Goal: Navigation & Orientation: Understand site structure

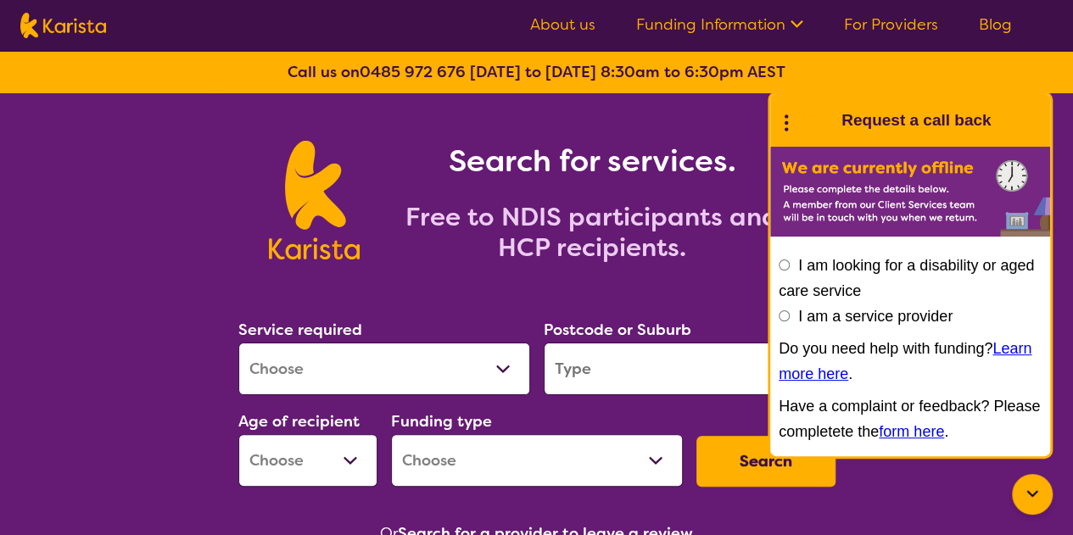
click at [577, 21] on link "About us" at bounding box center [562, 24] width 65 height 20
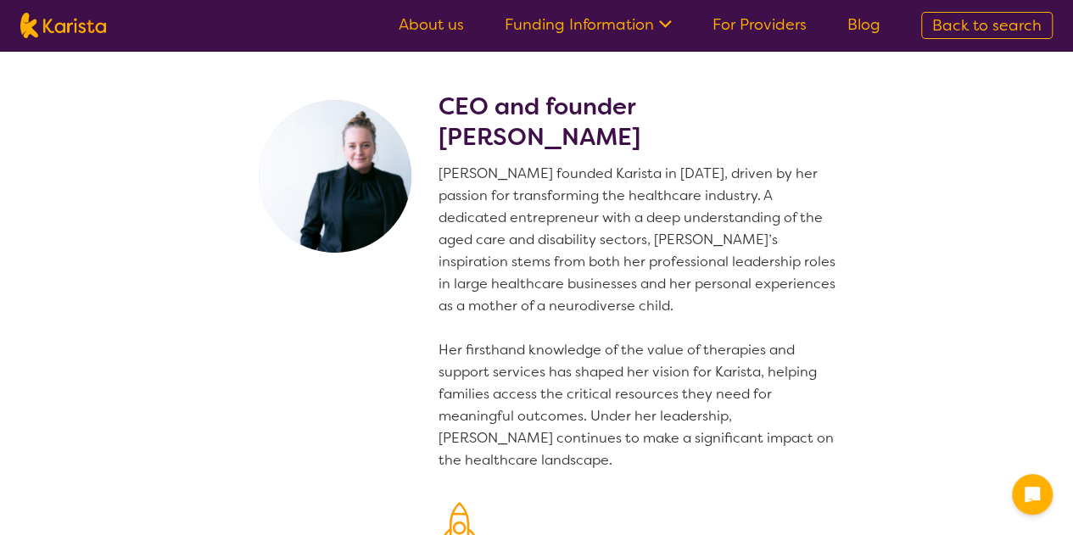
click at [667, 25] on icon at bounding box center [665, 24] width 13 height 8
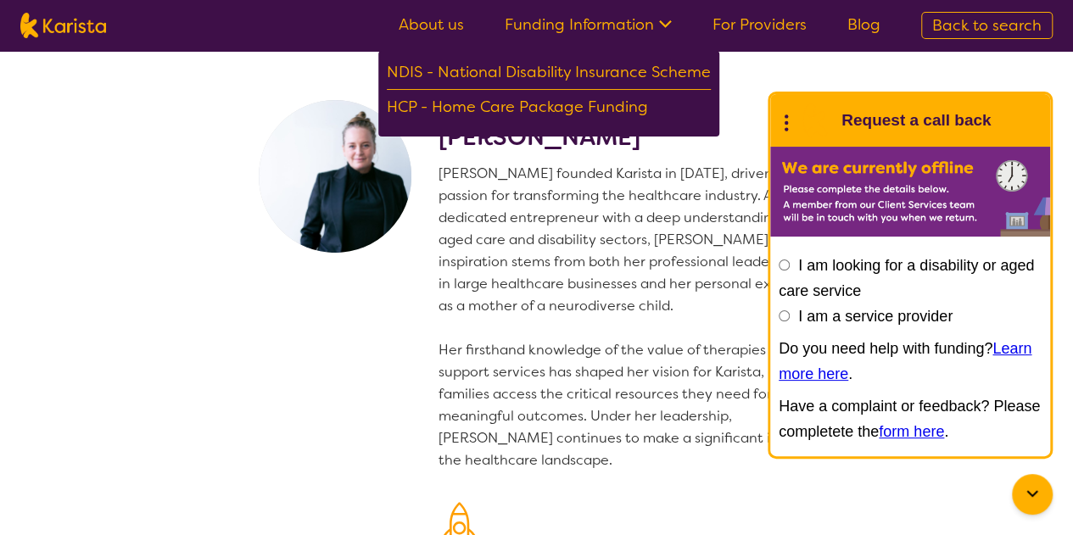
click at [540, 320] on p "Danielle founded Karista in 2016, driven by her passion for transforming the he…" at bounding box center [640, 317] width 404 height 309
click at [1044, 504] on div at bounding box center [1032, 494] width 41 height 41
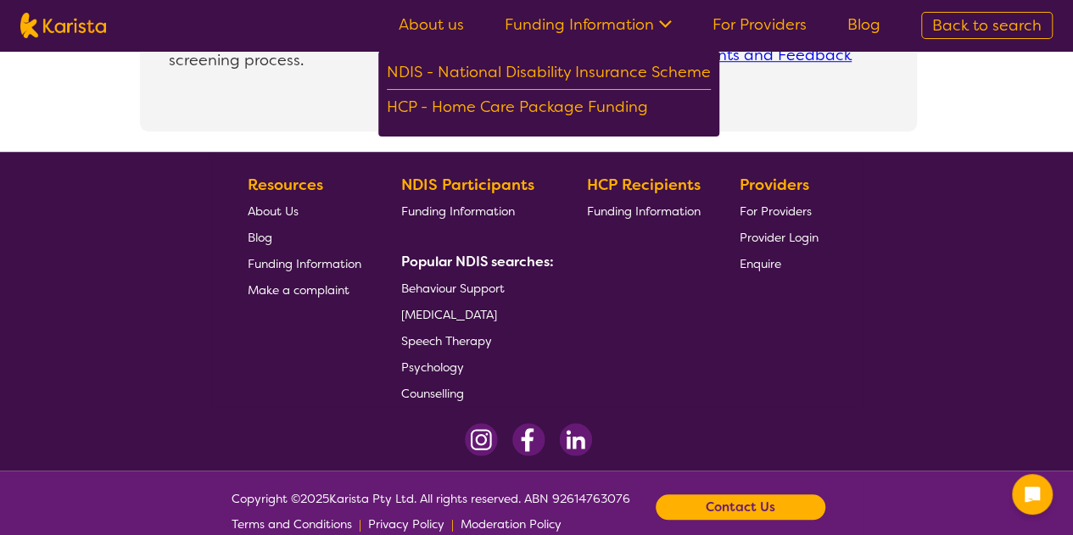
scroll to position [3834, 0]
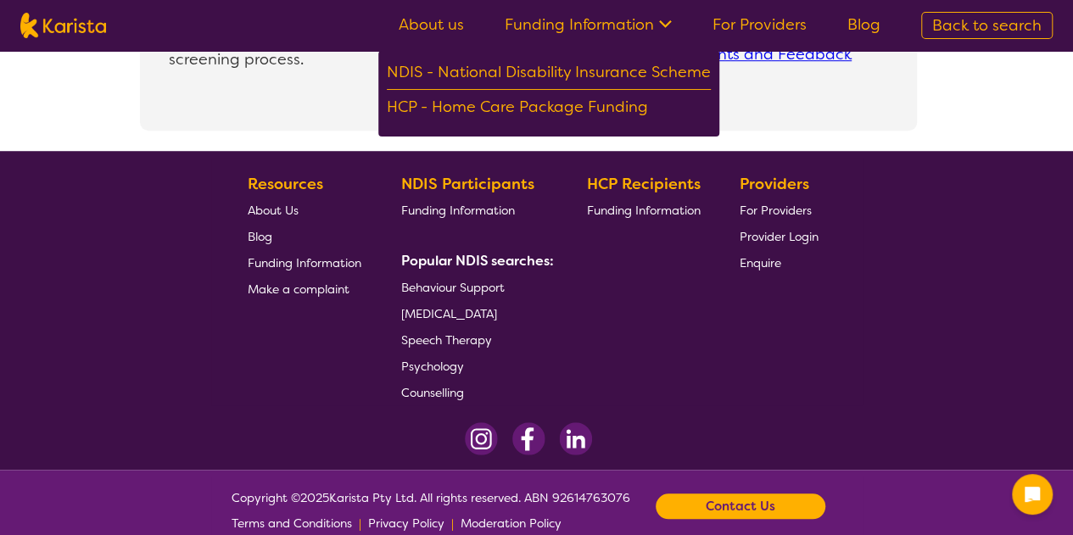
click at [451, 215] on span "Funding Information" at bounding box center [458, 210] width 114 height 15
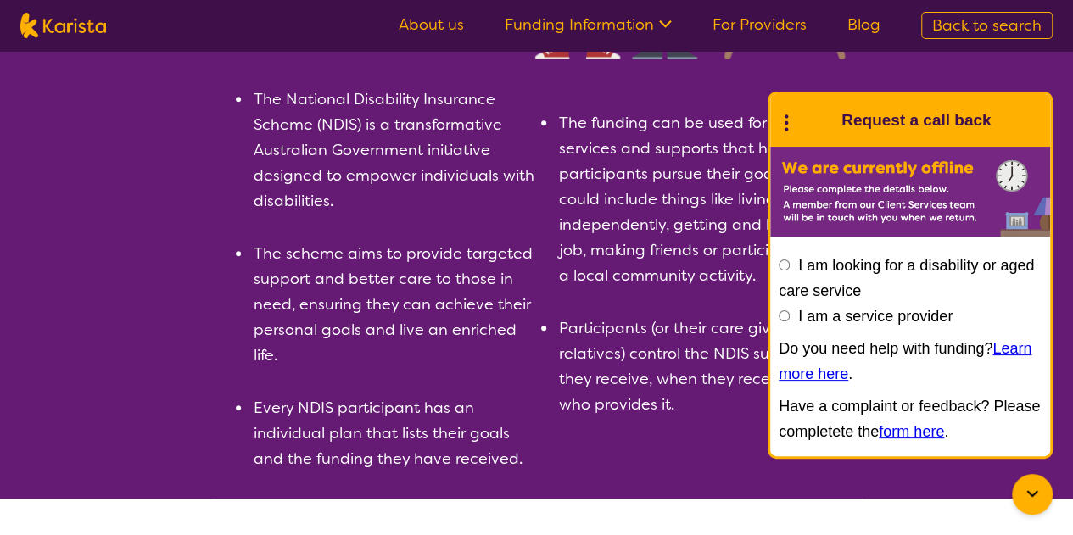
scroll to position [382, 0]
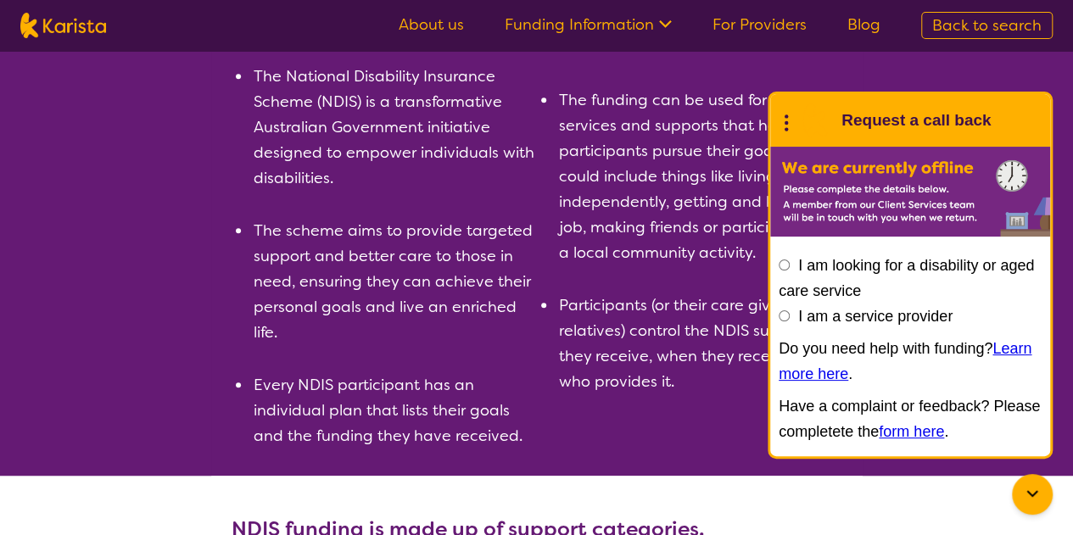
click at [1036, 504] on icon at bounding box center [1032, 494] width 20 height 20
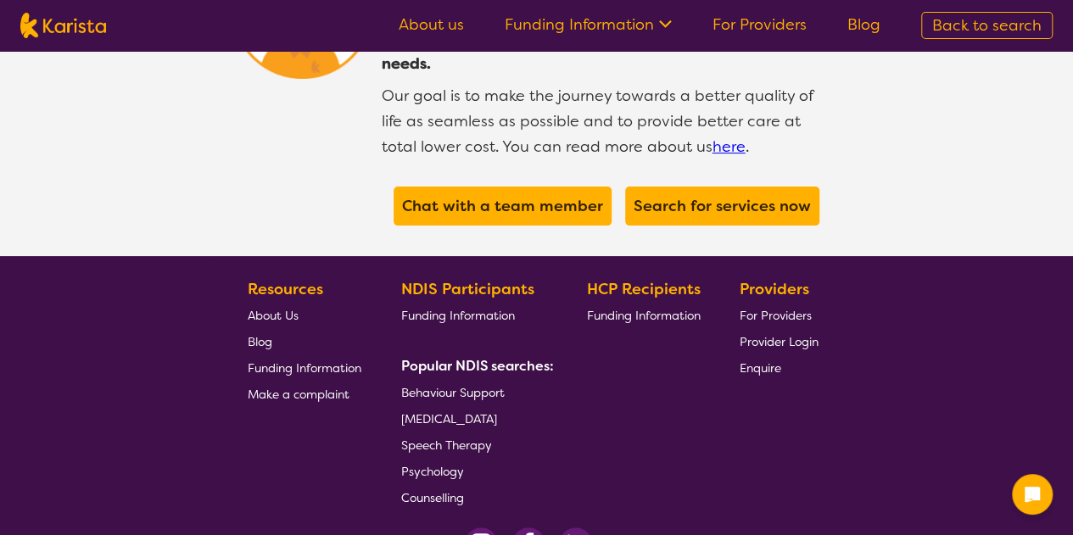
scroll to position [3318, 0]
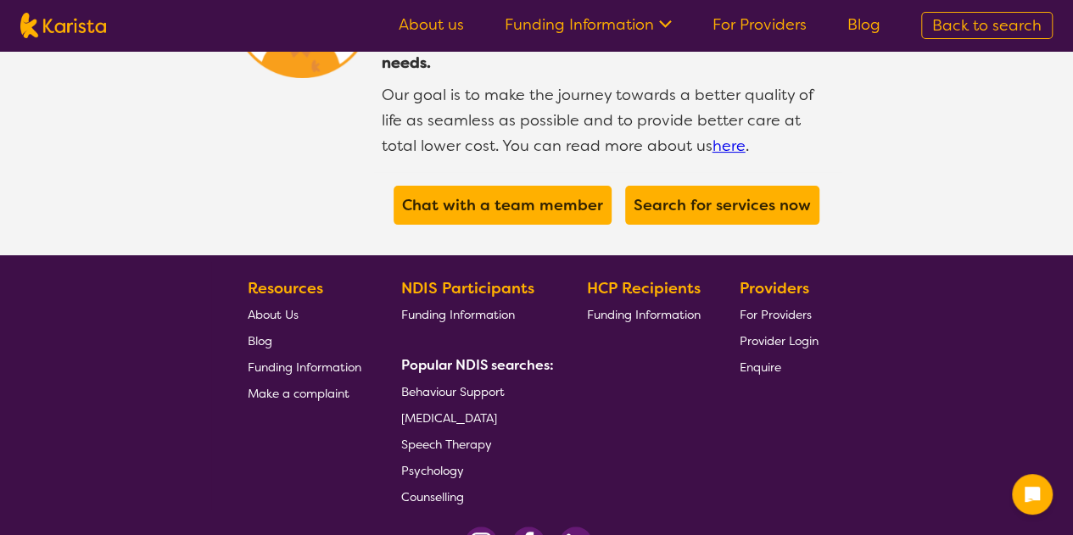
click at [285, 307] on span "About Us" at bounding box center [273, 314] width 51 height 15
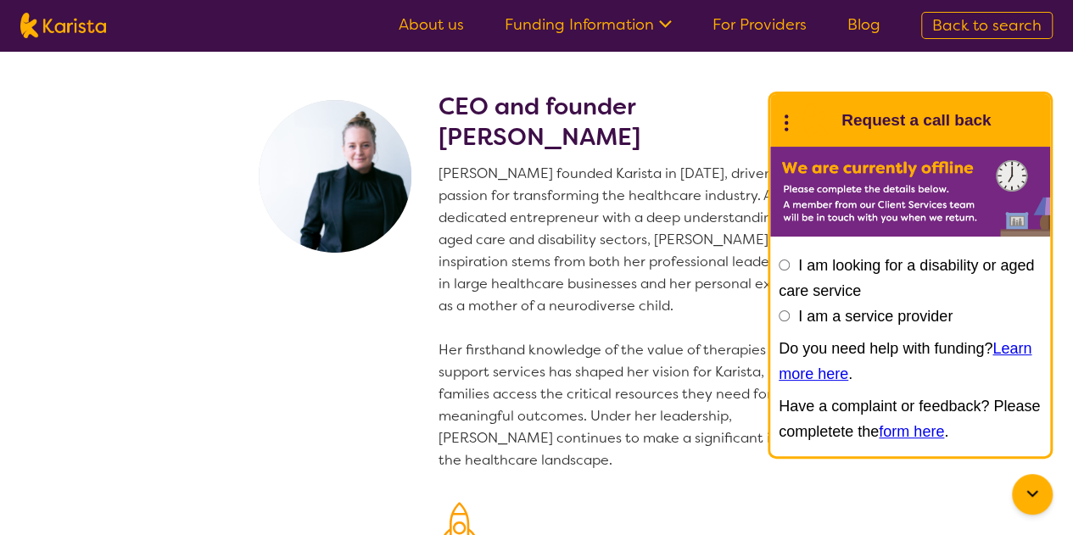
click at [851, 25] on link "Blog" at bounding box center [863, 24] width 33 height 20
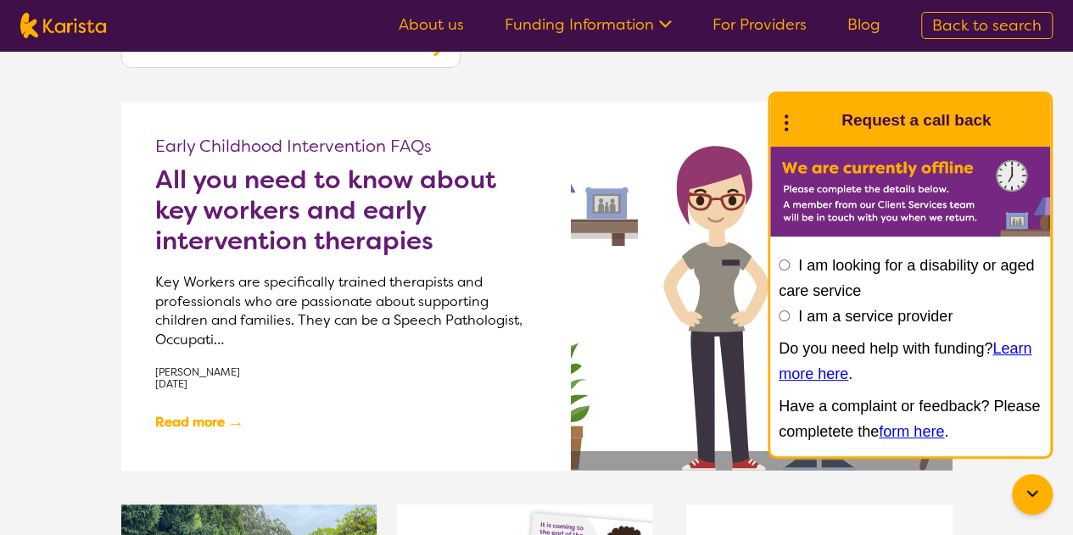
scroll to position [404, 0]
